Goal: Task Accomplishment & Management: Complete application form

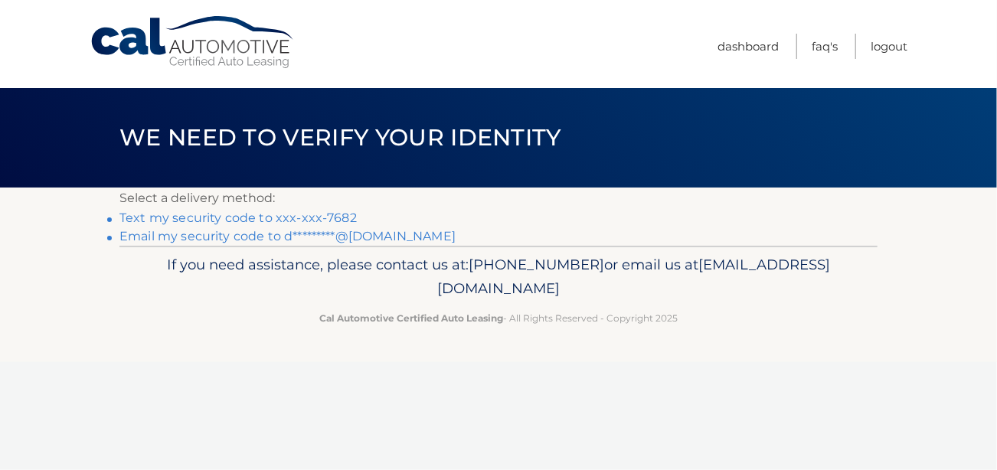
click at [185, 218] on link "Text my security code to xxx-xxx-7682" at bounding box center [237, 218] width 237 height 15
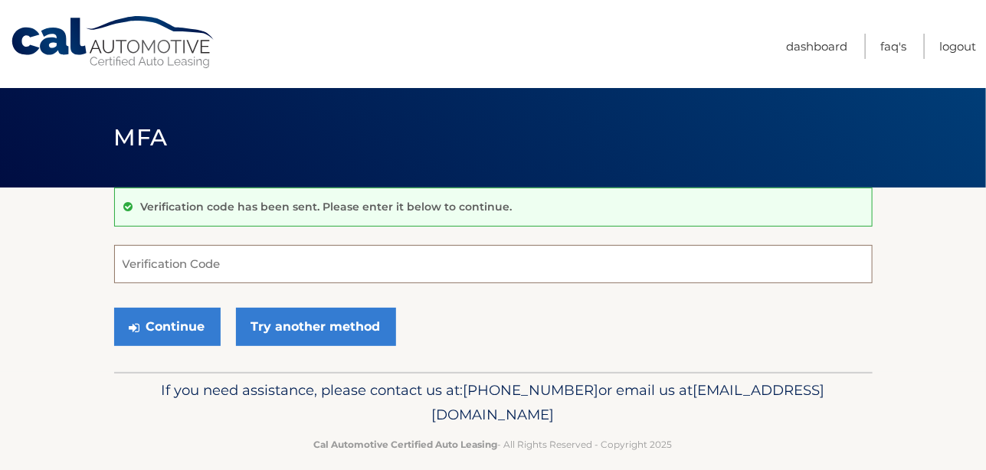
click at [191, 263] on input "Verification Code" at bounding box center [493, 264] width 758 height 38
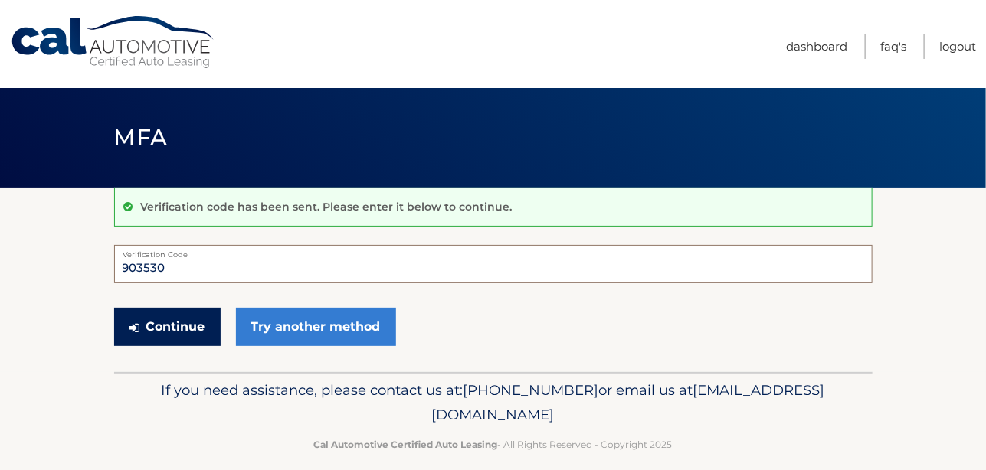
type input "903530"
click at [163, 322] on button "Continue" at bounding box center [167, 327] width 106 height 38
click at [165, 325] on button "Continue" at bounding box center [167, 327] width 106 height 38
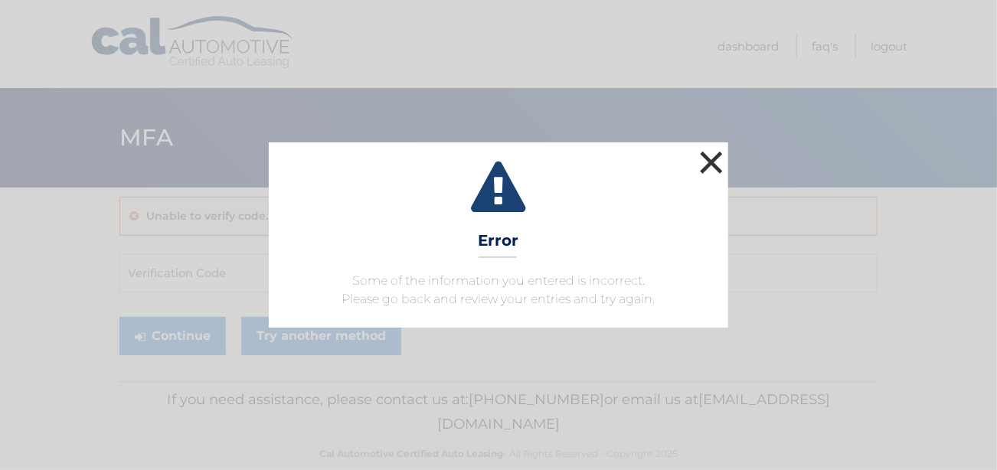
click at [708, 155] on button "×" at bounding box center [711, 162] width 31 height 31
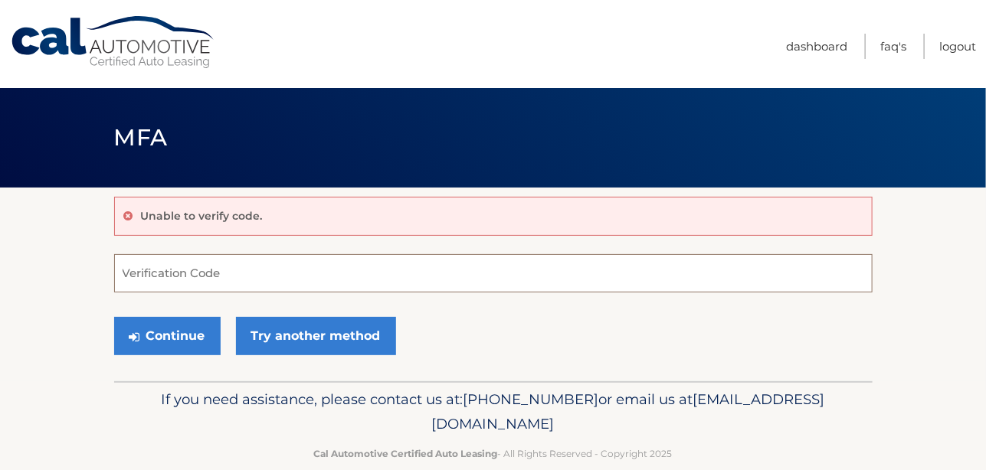
click at [184, 275] on input "Verification Code" at bounding box center [493, 273] width 758 height 38
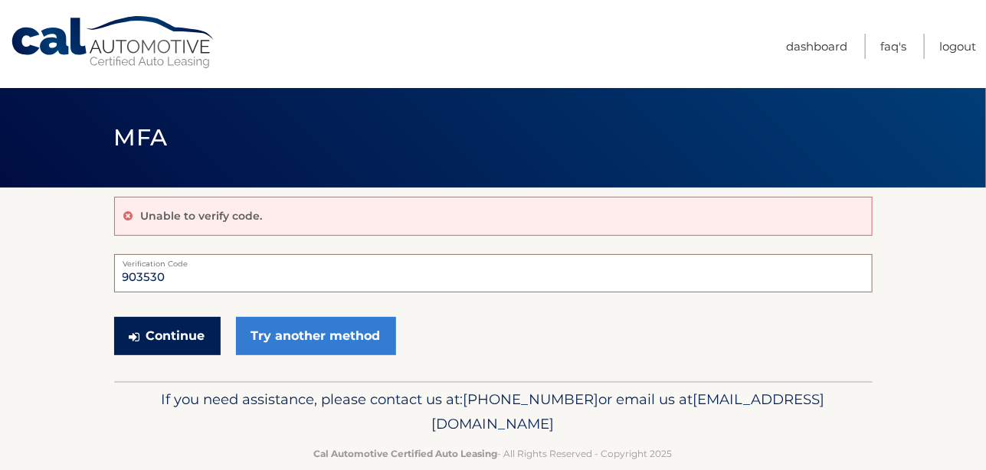
type input "903530"
click at [171, 333] on button "Continue" at bounding box center [167, 336] width 106 height 38
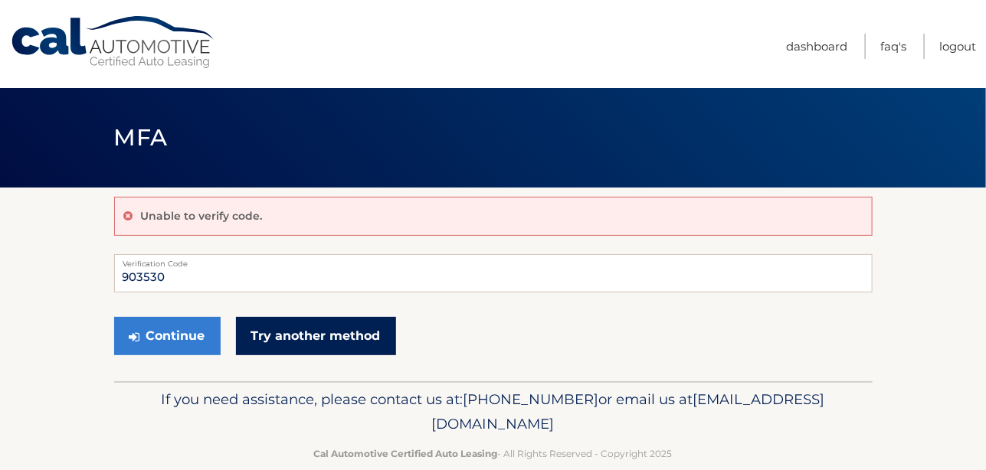
click at [325, 335] on link "Try another method" at bounding box center [316, 336] width 160 height 38
click at [313, 333] on link "Try another method" at bounding box center [316, 336] width 160 height 38
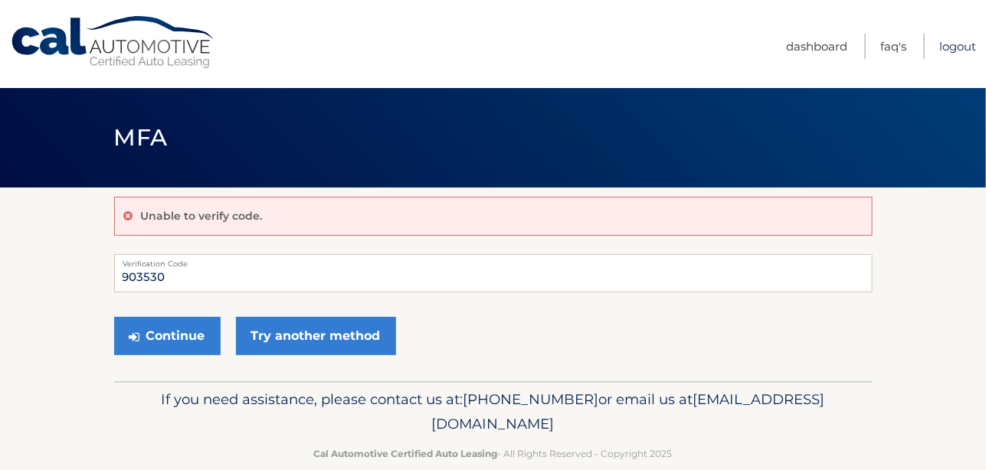
click at [939, 45] on link "Logout" at bounding box center [957, 46] width 37 height 25
click at [939, 48] on link "Logout" at bounding box center [957, 46] width 37 height 25
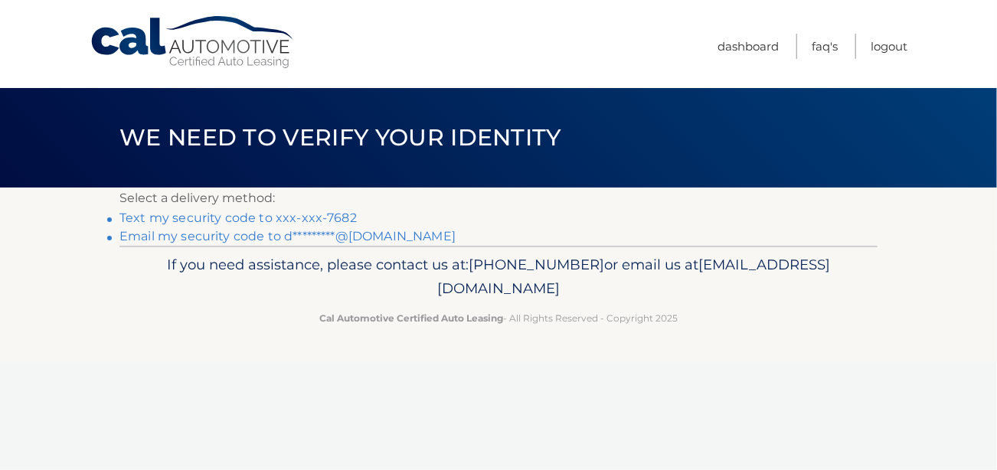
click at [232, 218] on link "Text my security code to xxx-xxx-7682" at bounding box center [237, 218] width 237 height 15
click at [233, 223] on link "Text my security code to xxx-xxx-7682" at bounding box center [237, 218] width 237 height 15
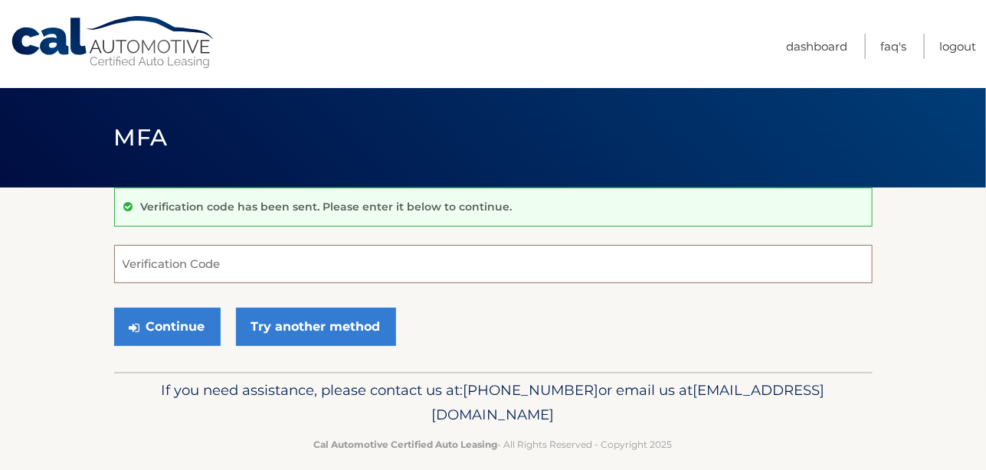
click at [206, 264] on input "Verification Code" at bounding box center [493, 264] width 758 height 38
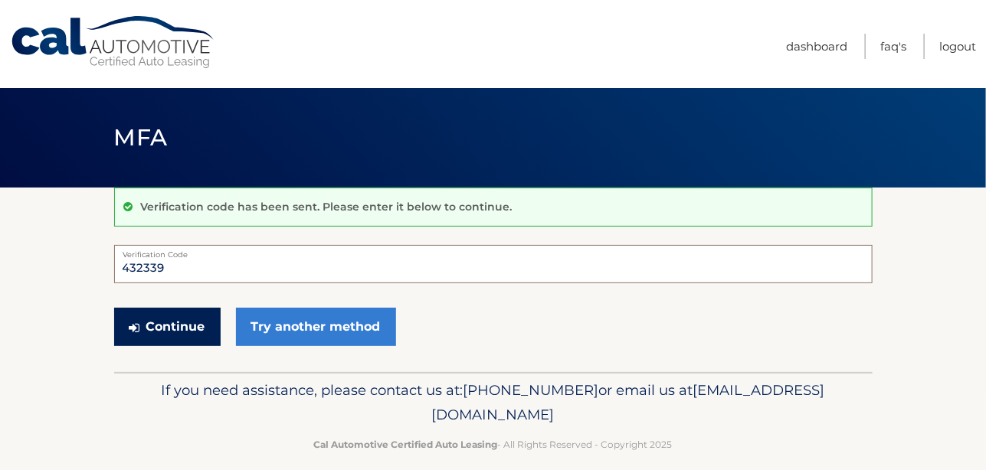
type input "432339"
click at [174, 332] on button "Continue" at bounding box center [167, 327] width 106 height 38
click at [149, 327] on button "Continue" at bounding box center [167, 327] width 106 height 38
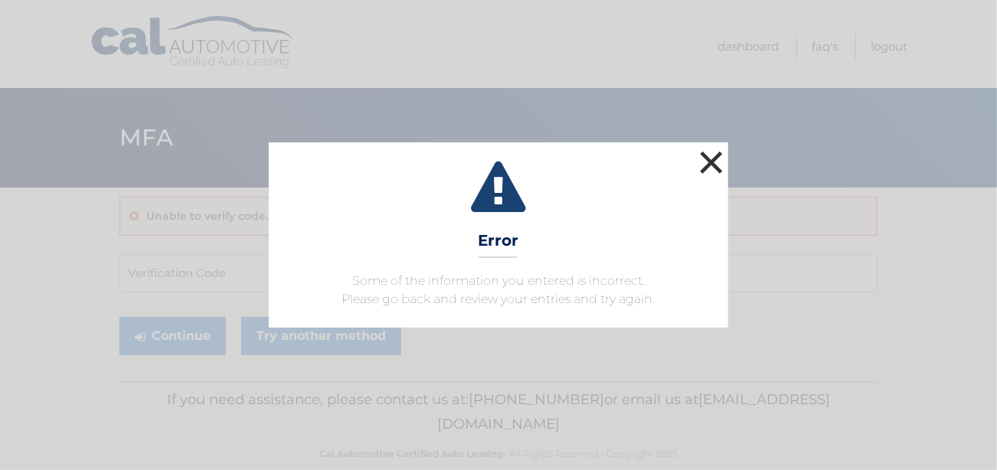
click at [706, 159] on button "×" at bounding box center [711, 162] width 31 height 31
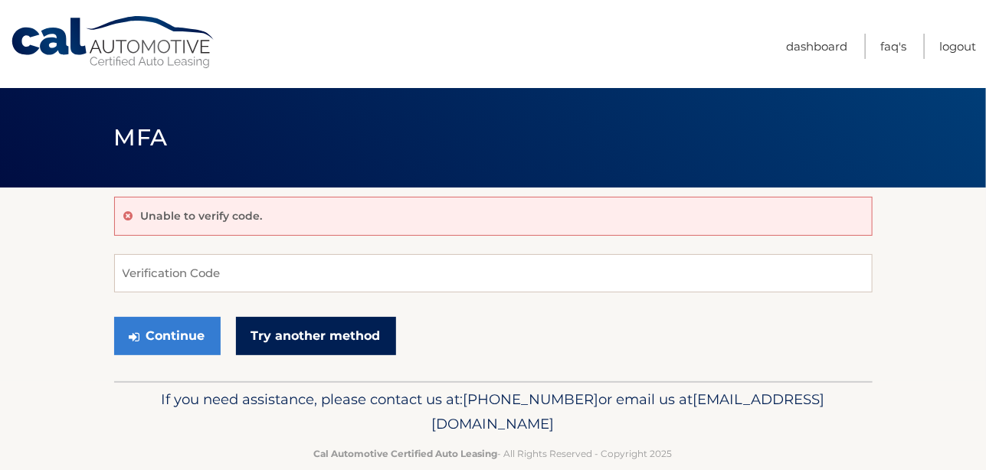
click at [314, 336] on link "Try another method" at bounding box center [316, 336] width 160 height 38
